Goal: Task Accomplishment & Management: Manage account settings

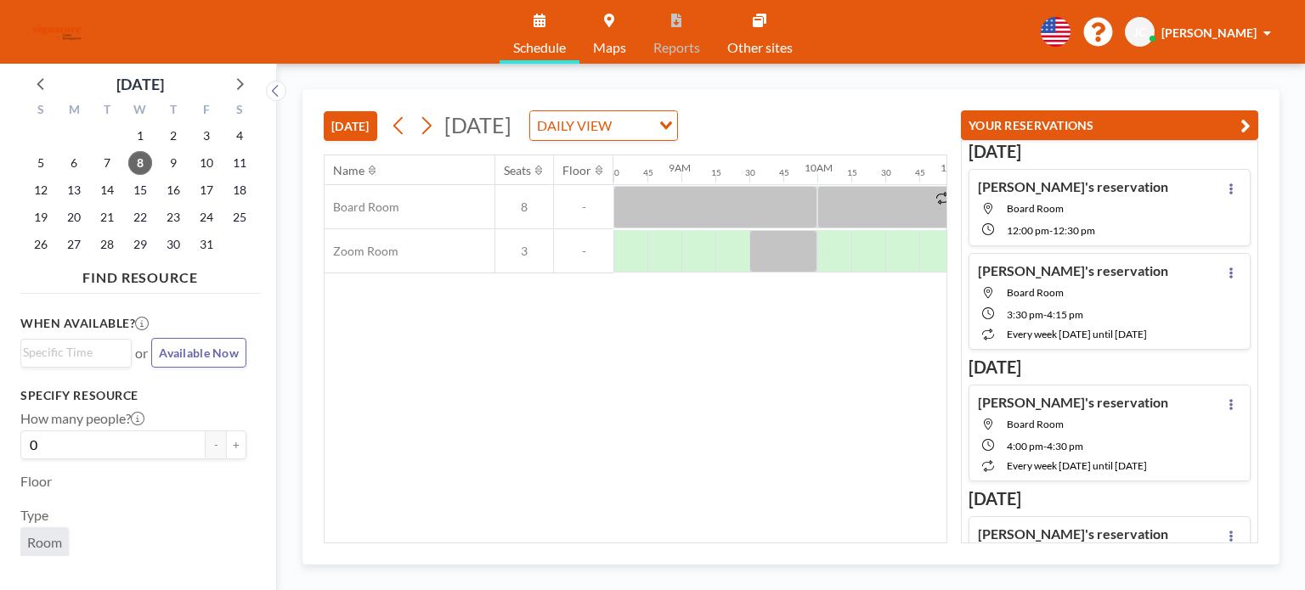
scroll to position [0, 1095]
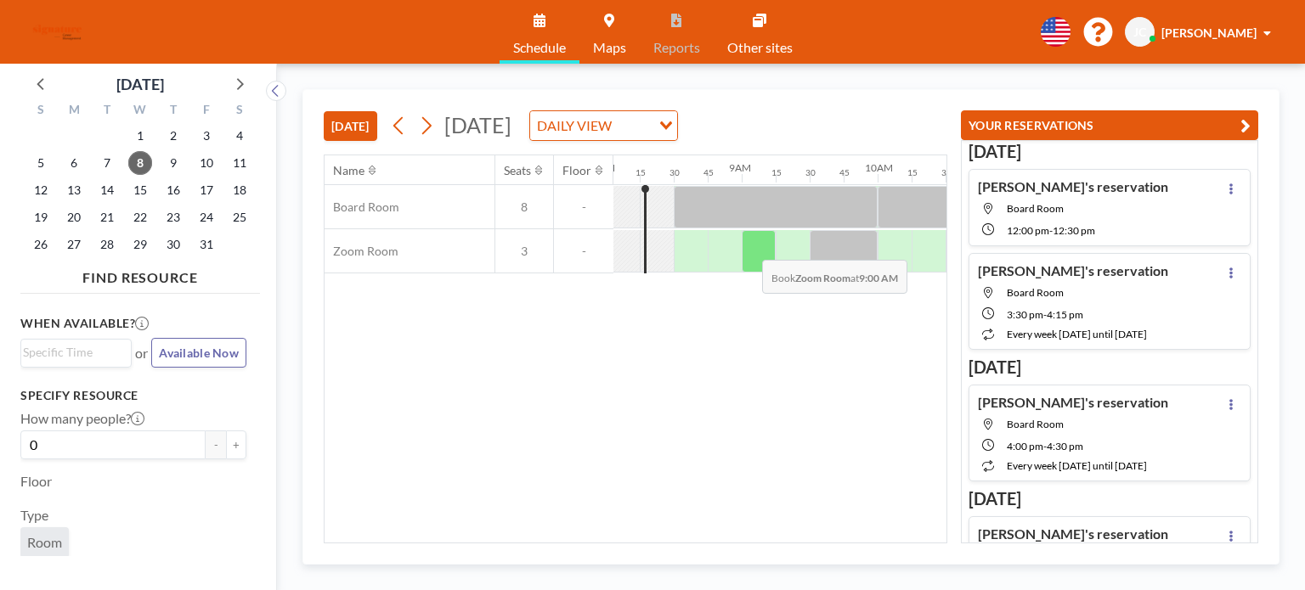
click at [748, 246] on div at bounding box center [759, 251] width 34 height 42
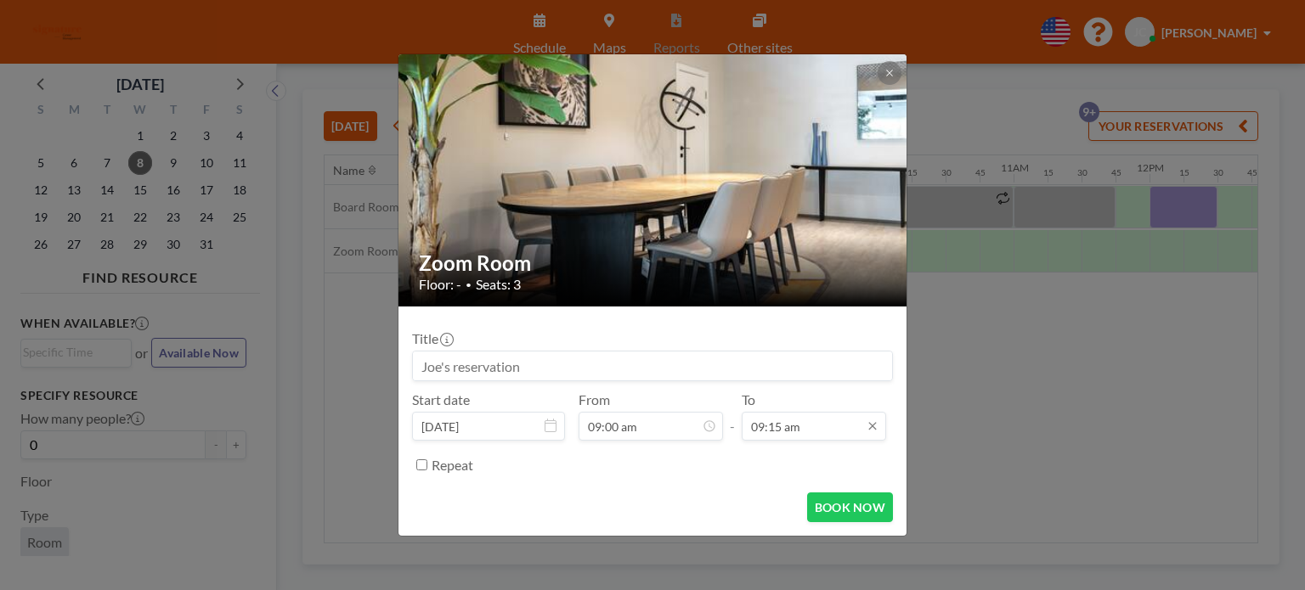
scroll to position [60, 0]
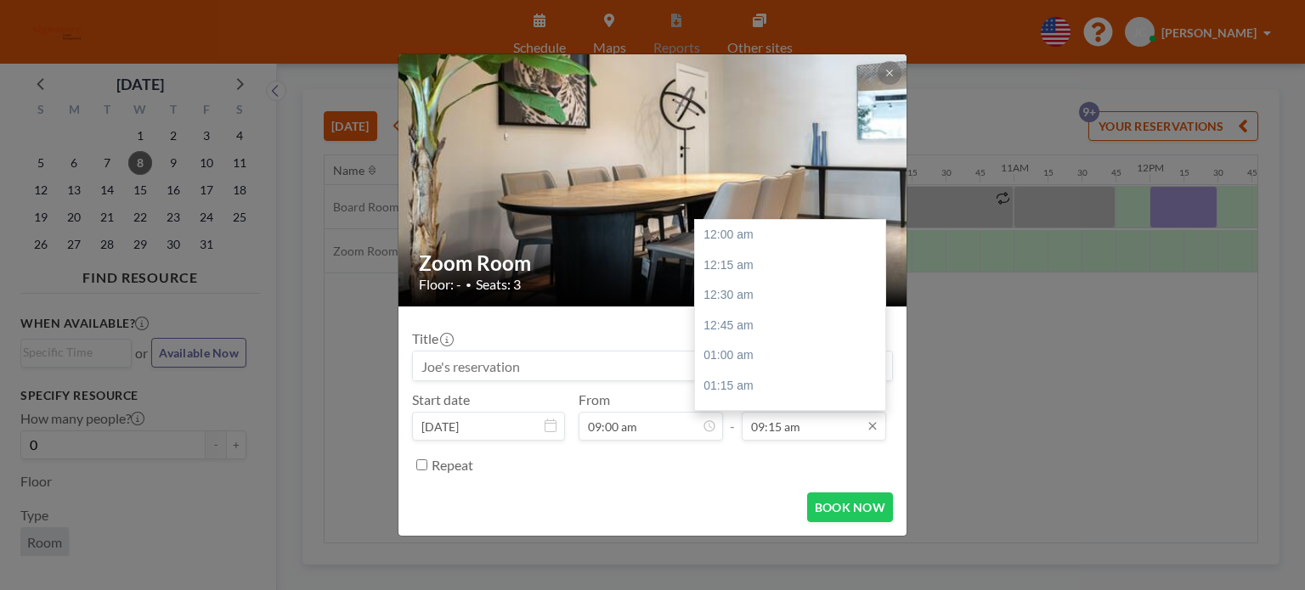
click at [795, 427] on input "09:15 am" at bounding box center [814, 426] width 144 height 29
click at [767, 264] on div "09:30 am" at bounding box center [794, 266] width 199 height 31
type input "09:30 am"
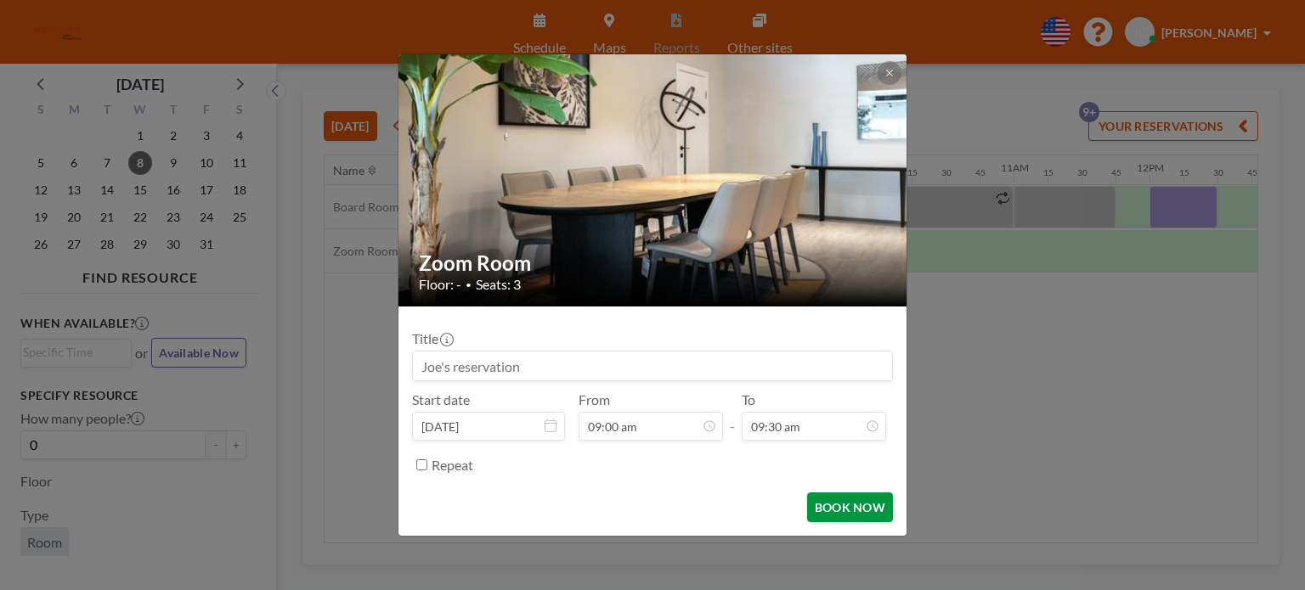
scroll to position [1149, 0]
click at [846, 500] on button "BOOK NOW" at bounding box center [850, 508] width 86 height 30
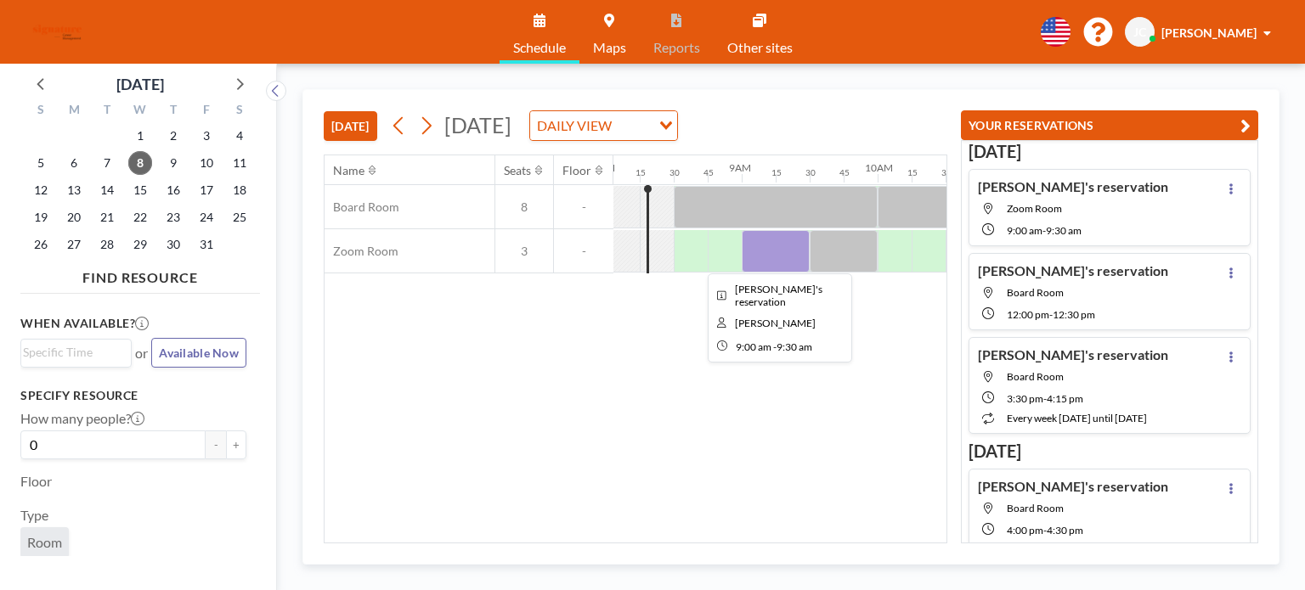
click at [779, 251] on div at bounding box center [776, 251] width 68 height 42
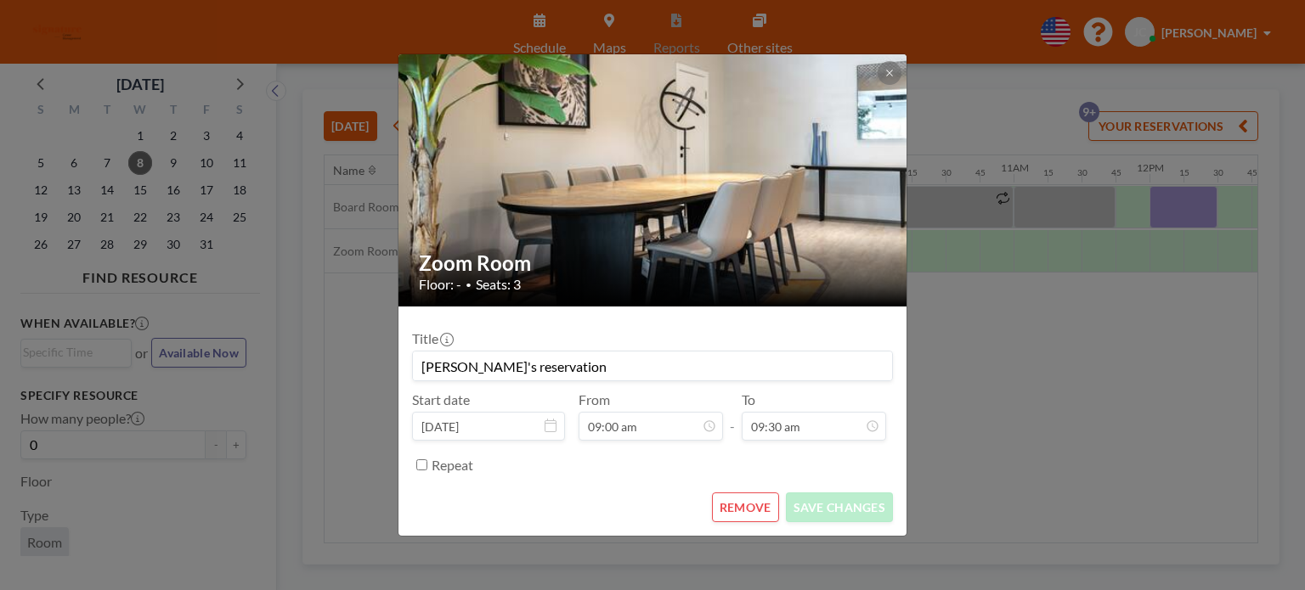
scroll to position [1149, 0]
click at [742, 505] on button "REMOVE" at bounding box center [745, 508] width 67 height 30
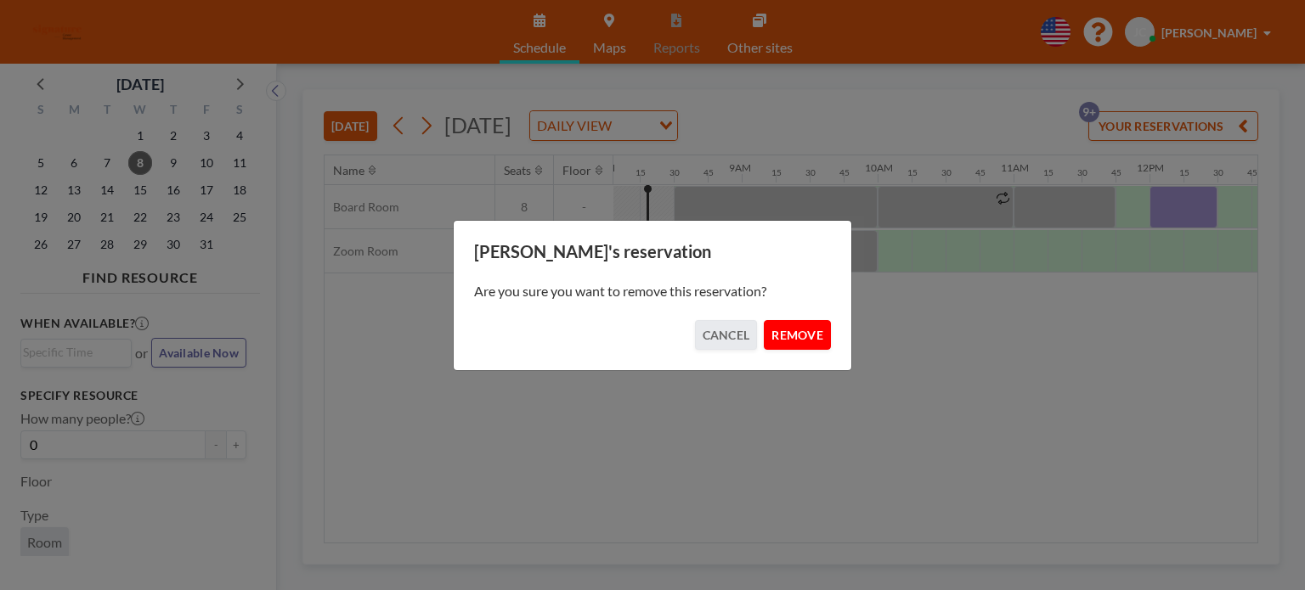
click at [779, 344] on button "REMOVE" at bounding box center [797, 335] width 67 height 30
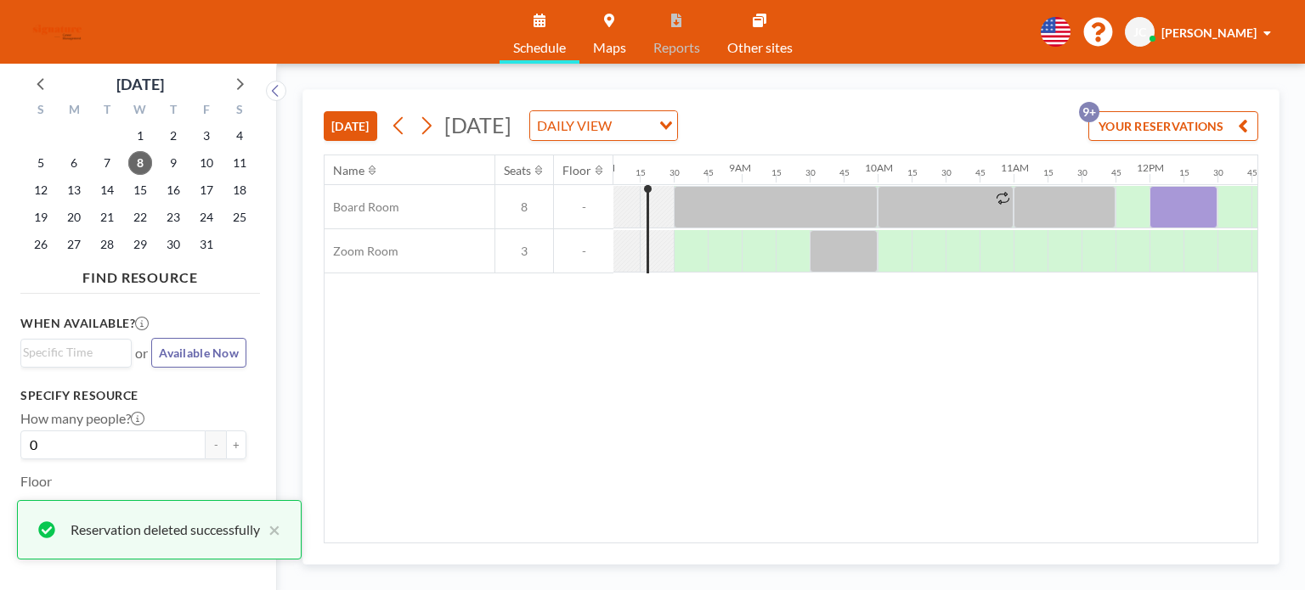
scroll to position [0, 1364]
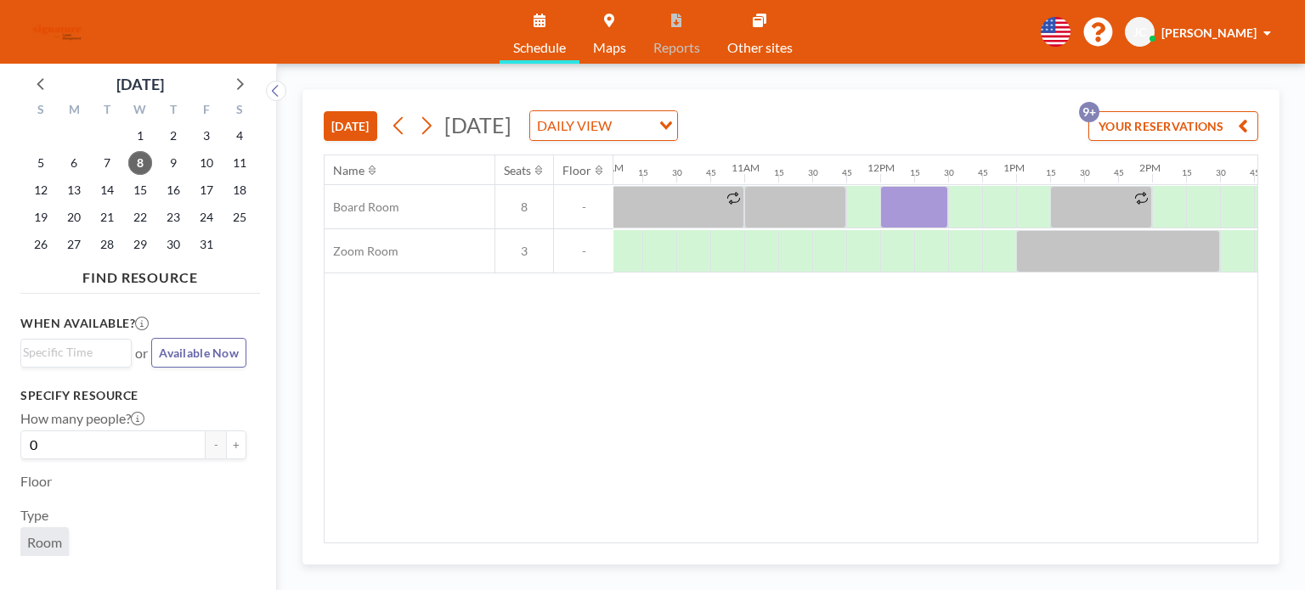
drag, startPoint x: 808, startPoint y: 532, endPoint x: 789, endPoint y: 537, distance: 19.4
click at [789, 537] on div "Name Seats Floor 12AM 15 30 45 1AM 15 30 45 2AM 15 30 45 3AM 15 30 45 4AM 15 30…" at bounding box center [791, 348] width 933 height 387
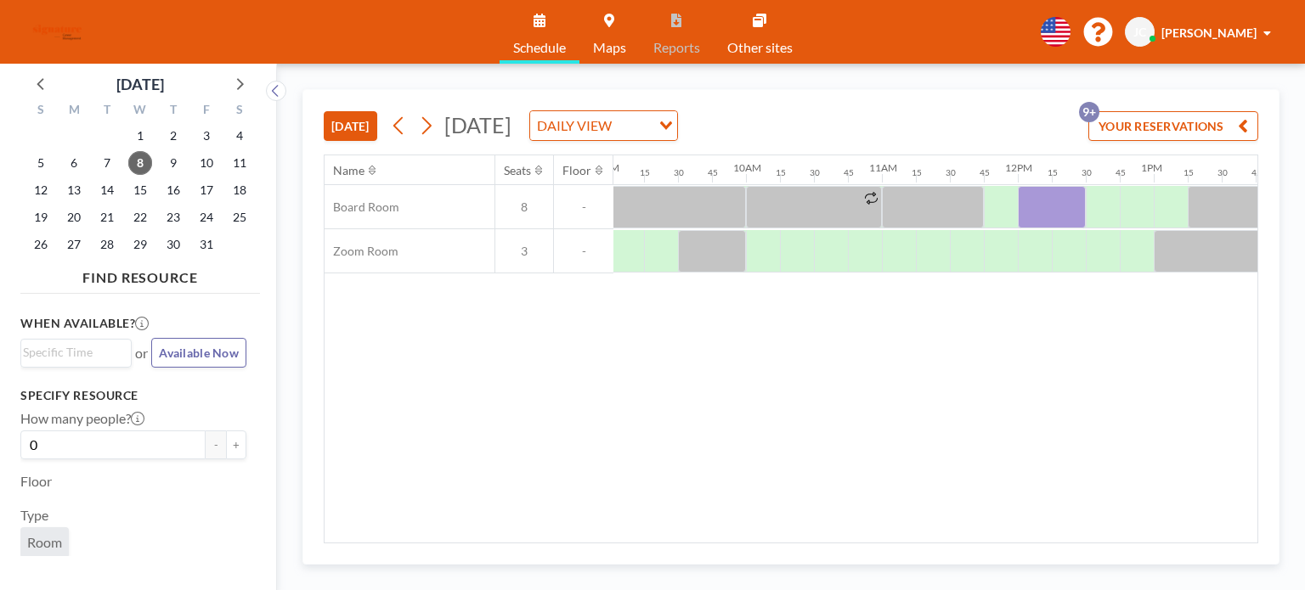
scroll to position [0, 1082]
